Goal: Information Seeking & Learning: Learn about a topic

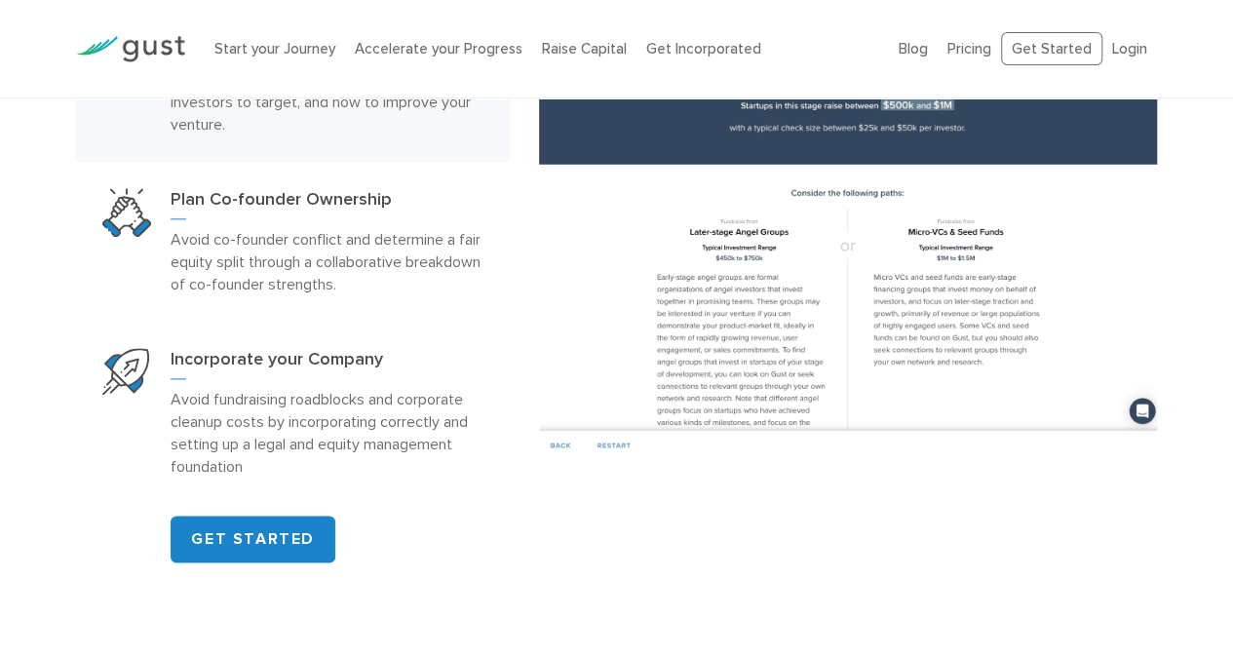
scroll to position [1170, 0]
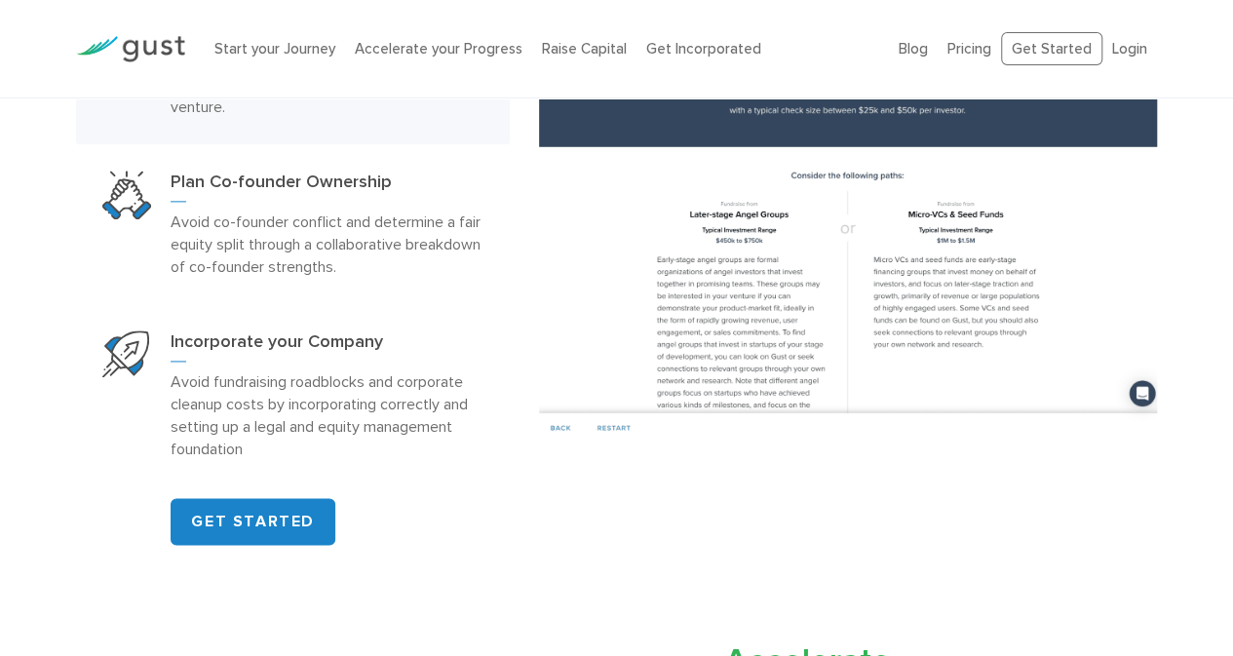
click at [743, 315] on img at bounding box center [848, 205] width 618 height 475
click at [742, 315] on img at bounding box center [848, 205] width 618 height 475
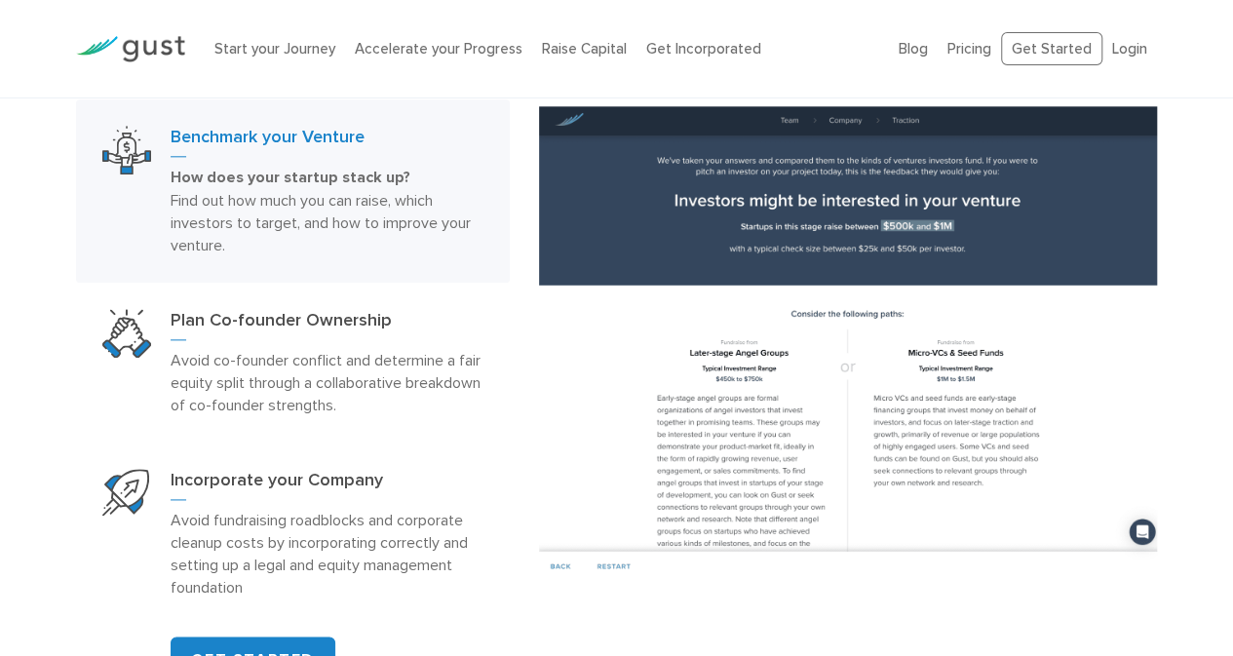
scroll to position [975, 0]
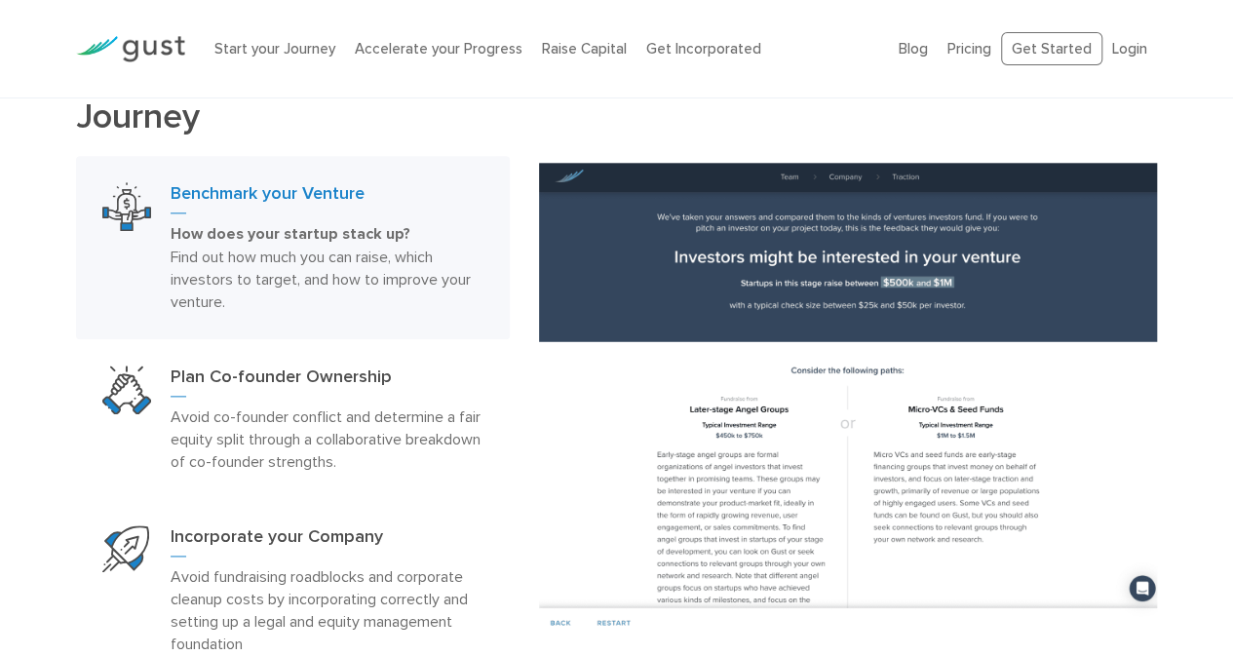
click at [698, 393] on img at bounding box center [848, 400] width 618 height 475
click at [805, 403] on img at bounding box center [848, 400] width 618 height 475
click at [784, 291] on img at bounding box center [848, 400] width 618 height 475
click at [810, 396] on img at bounding box center [848, 400] width 618 height 475
click at [810, 397] on img at bounding box center [848, 400] width 618 height 475
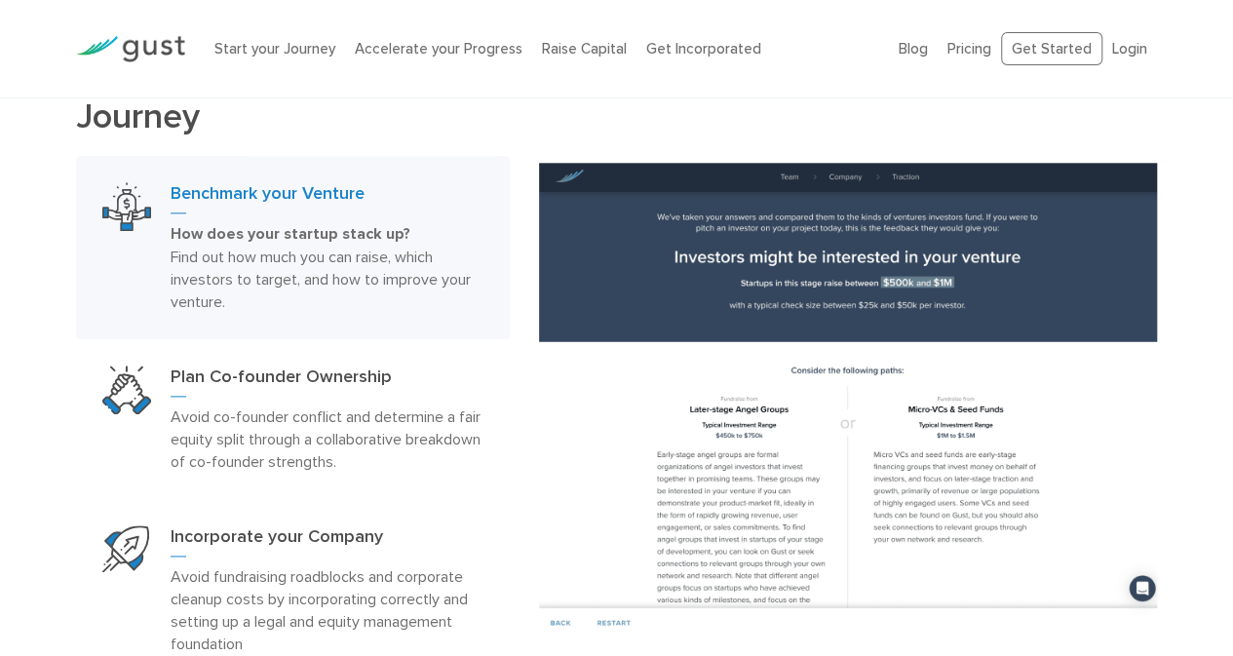
click at [810, 397] on img at bounding box center [848, 400] width 618 height 475
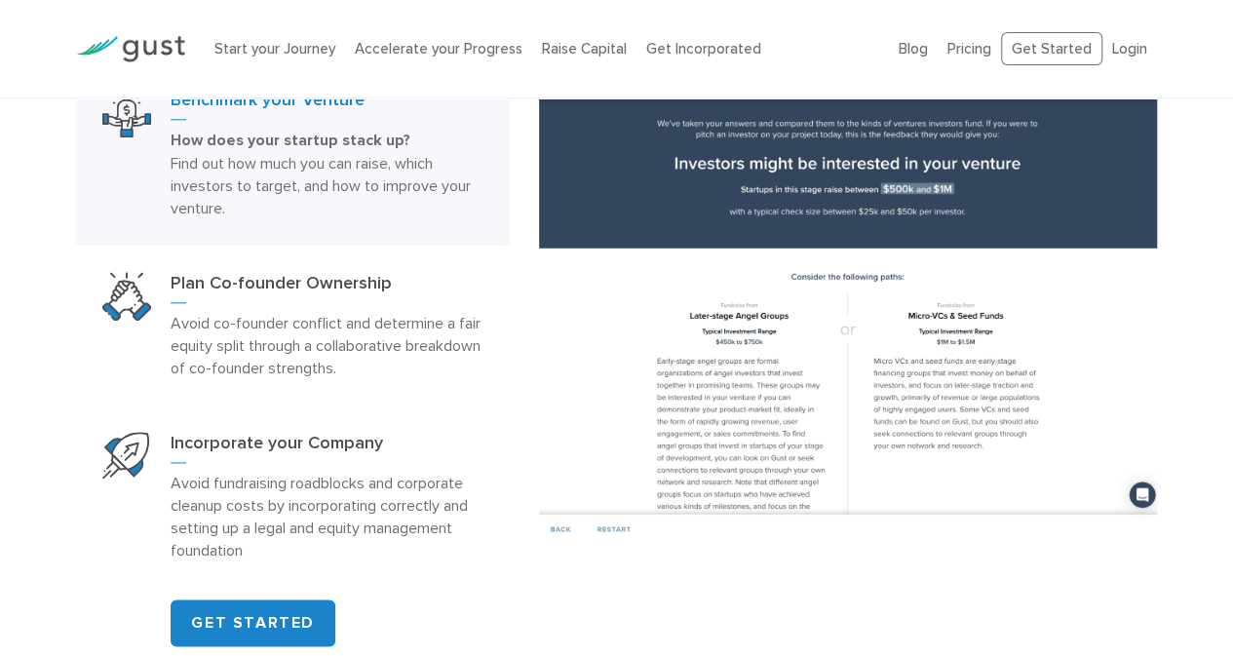
scroll to position [1072, 0]
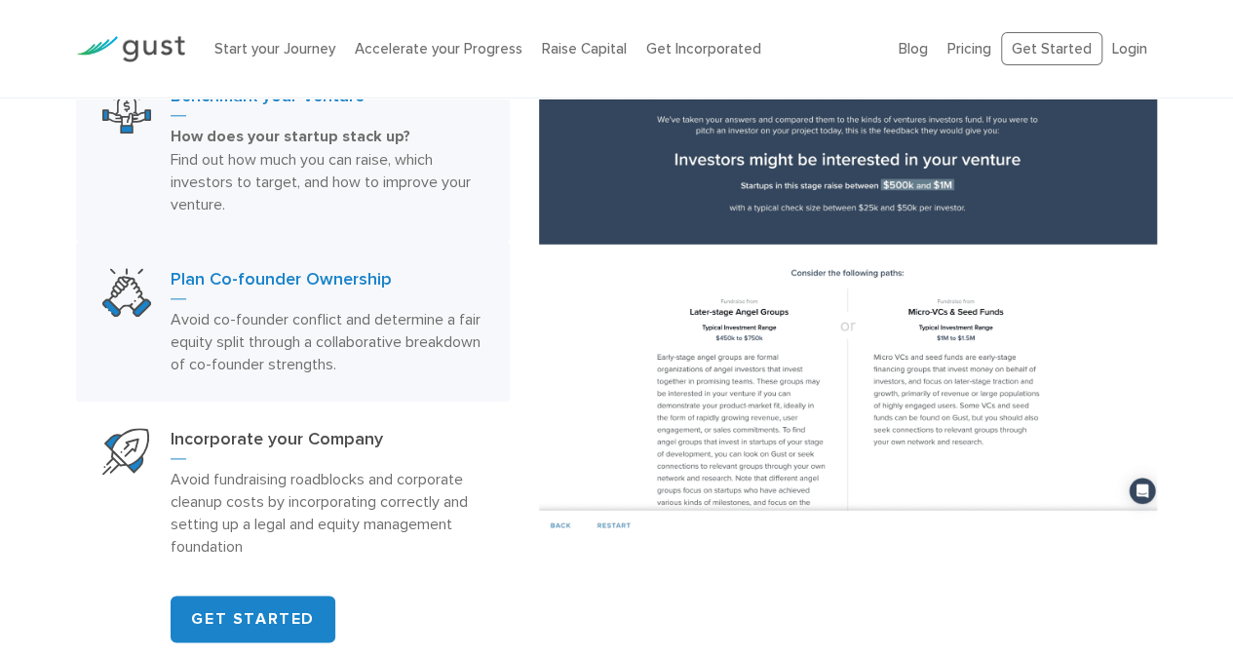
click at [236, 323] on p "Avoid co-founder conflict and determine a fair equity split through a collabora…" at bounding box center [327, 341] width 312 height 67
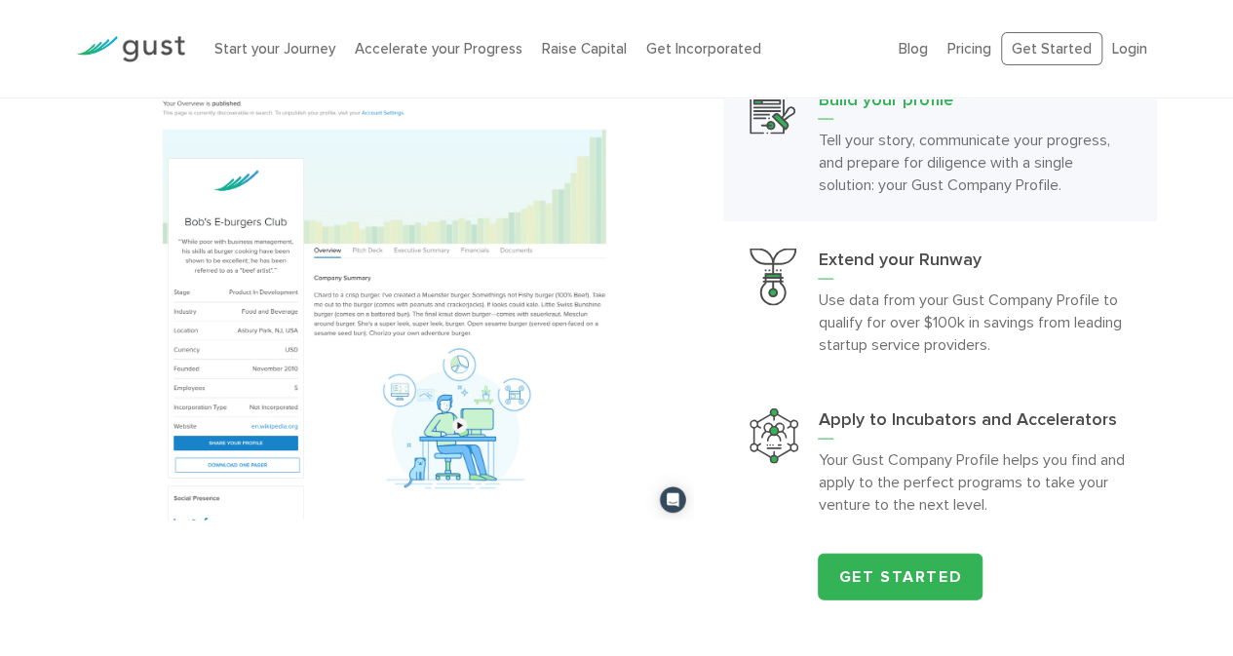
scroll to position [1852, 0]
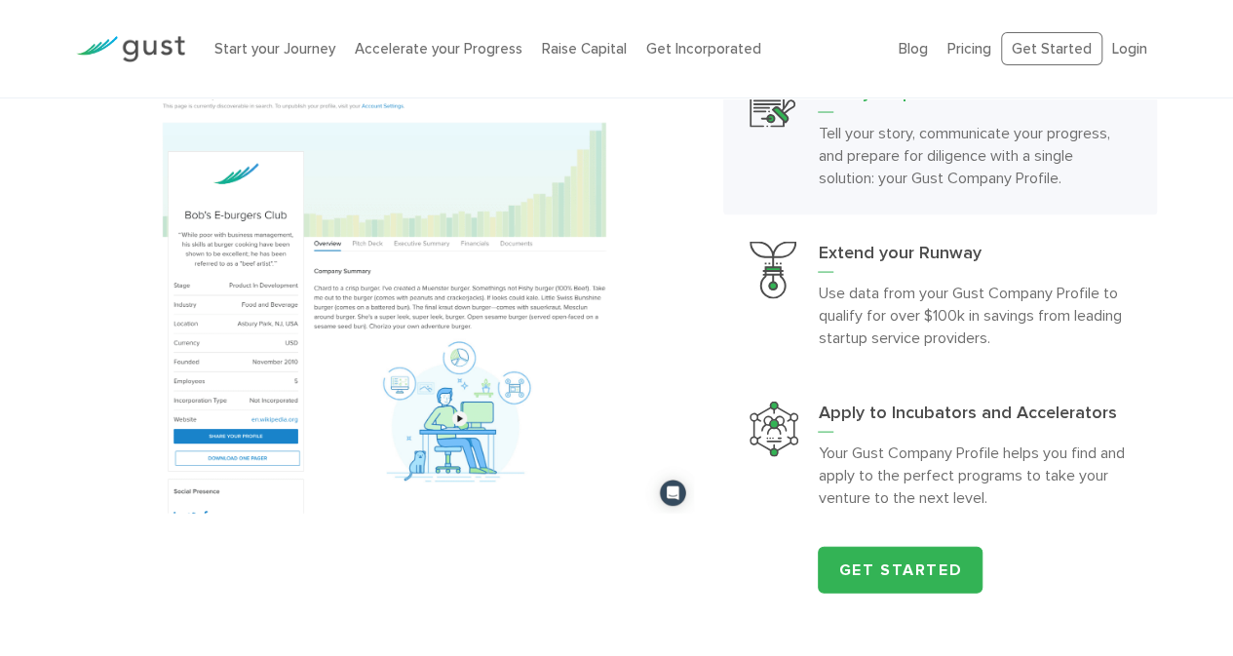
click at [248, 350] on img at bounding box center [385, 277] width 618 height 475
click at [345, 342] on img at bounding box center [385, 277] width 618 height 475
click at [347, 342] on img at bounding box center [385, 277] width 618 height 475
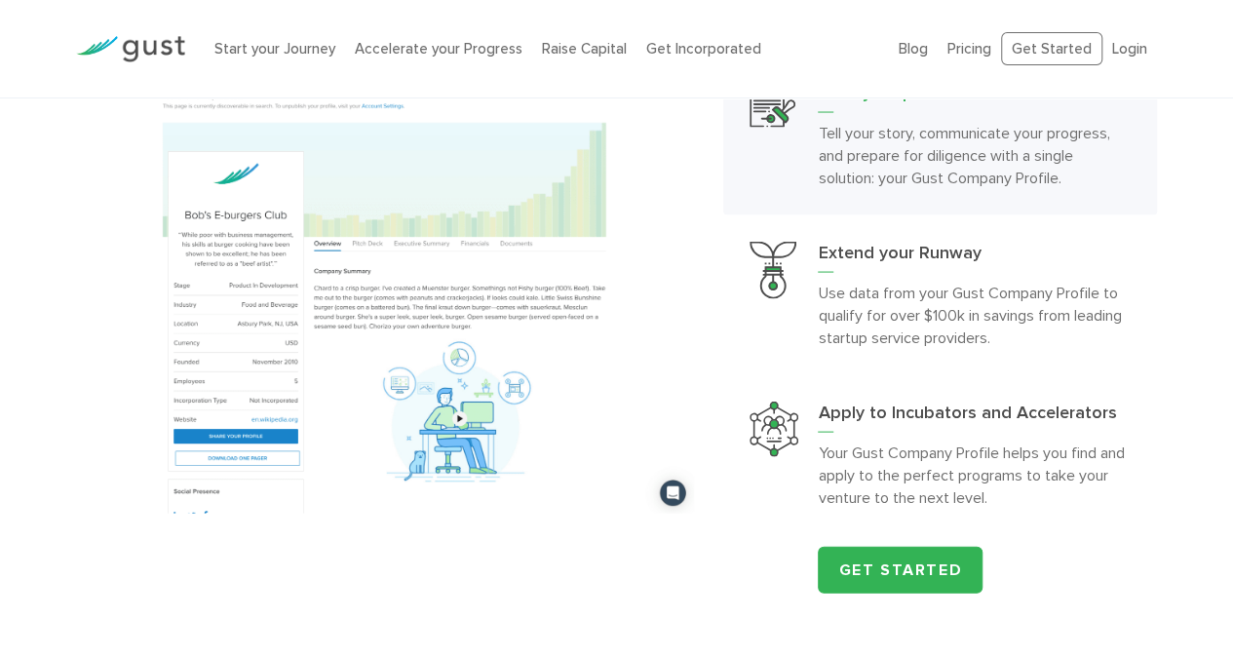
click at [347, 342] on img at bounding box center [385, 277] width 618 height 475
click at [347, 344] on img at bounding box center [385, 277] width 618 height 475
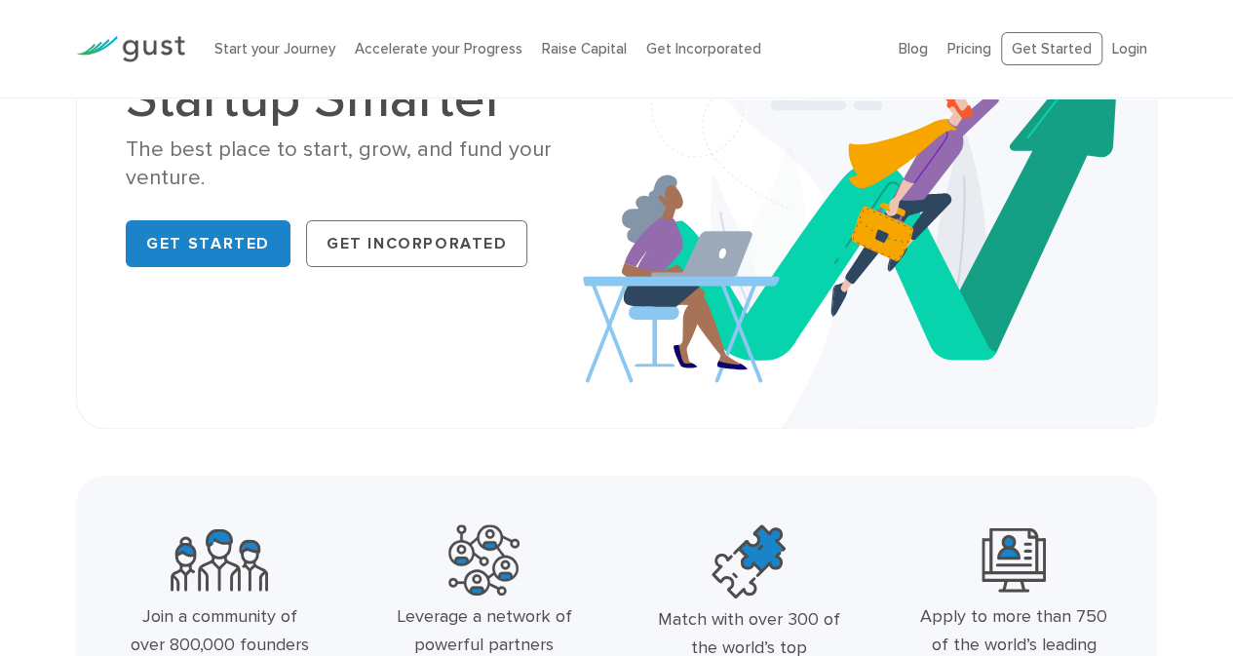
scroll to position [0, 0]
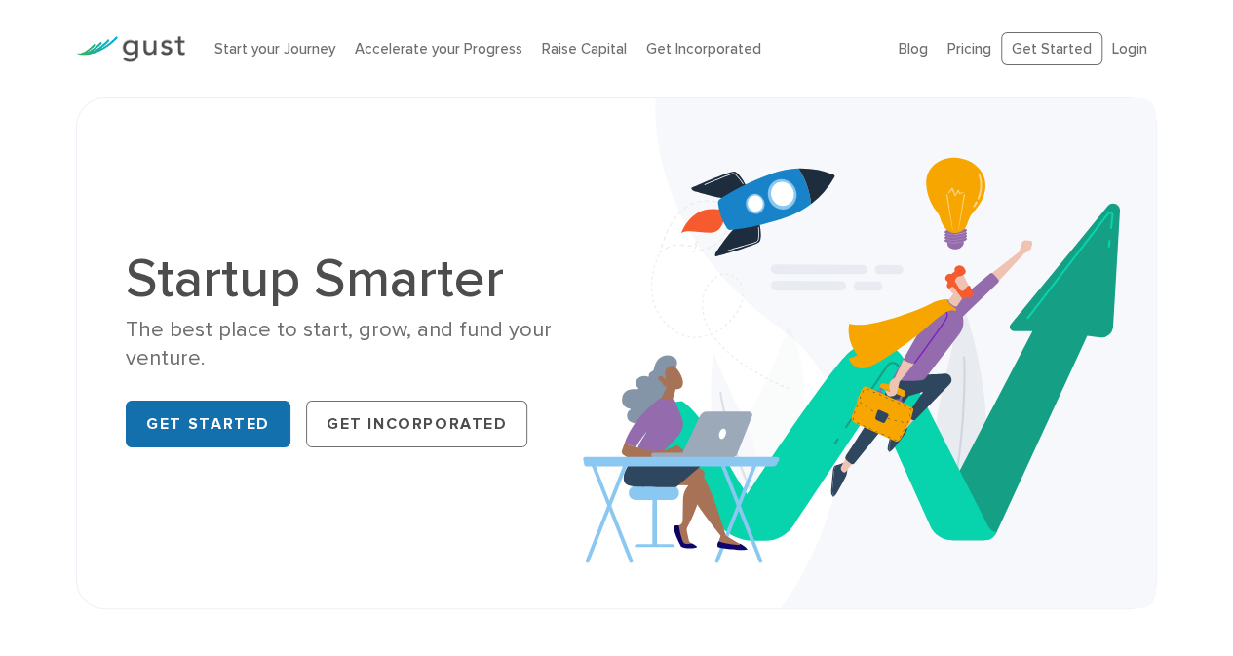
click at [228, 428] on link "Get Started" at bounding box center [208, 424] width 165 height 47
